Goal: Find contact information: Find contact information

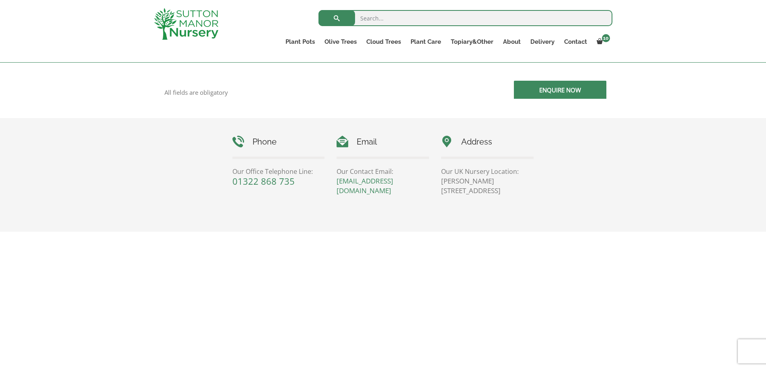
scroll to position [322, 0]
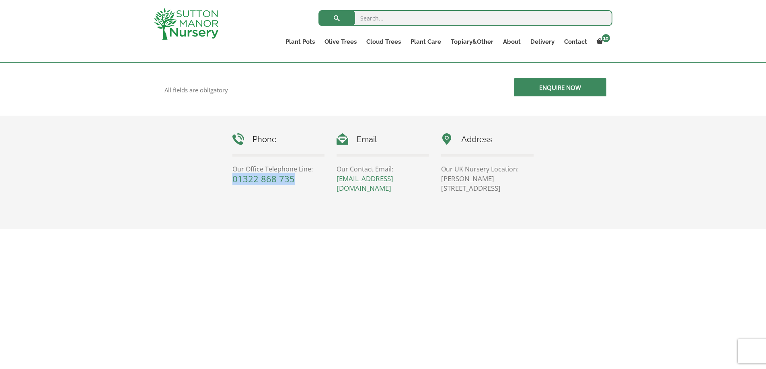
drag, startPoint x: 288, startPoint y: 180, endPoint x: 231, endPoint y: 180, distance: 57.1
click at [231, 180] on div "Phone Our Office Telephone Line: [PHONE_NUMBER]" at bounding box center [278, 158] width 105 height 50
copy link "01322 868 735"
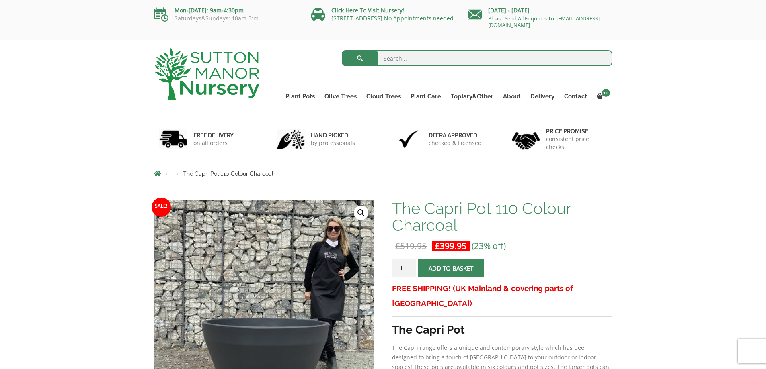
click at [586, 254] on div "The Capri Pot 110 Colour Charcoal £ 519.95 Original price was: £519.95. £ 399.9…" at bounding box center [502, 348] width 220 height 297
